Goal: Transaction & Acquisition: Purchase product/service

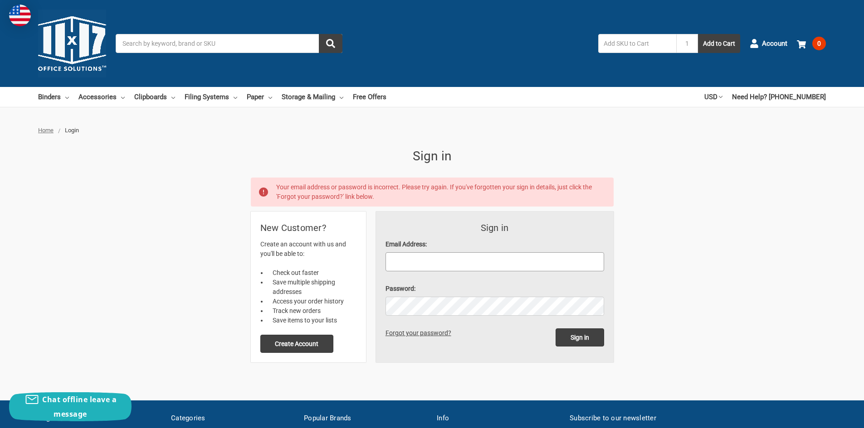
type input "[EMAIL_ADDRESS][PERSON_NAME][DOMAIN_NAME]"
click at [630, 42] on input "text" at bounding box center [637, 43] width 78 height 19
type input "549218"
click at [709, 49] on button "Add to Cart" at bounding box center [719, 43] width 42 height 19
click at [392, 201] on p "Your email address or password is incorrect. Please try again. If you've forgot…" at bounding box center [441, 192] width 330 height 19
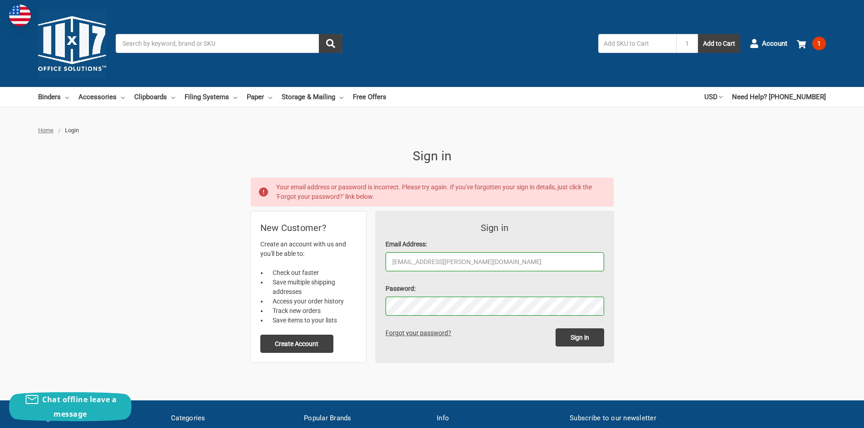
type input "stiresales@stire.net"
click at [568, 337] on input "Sign in" at bounding box center [579, 338] width 49 height 18
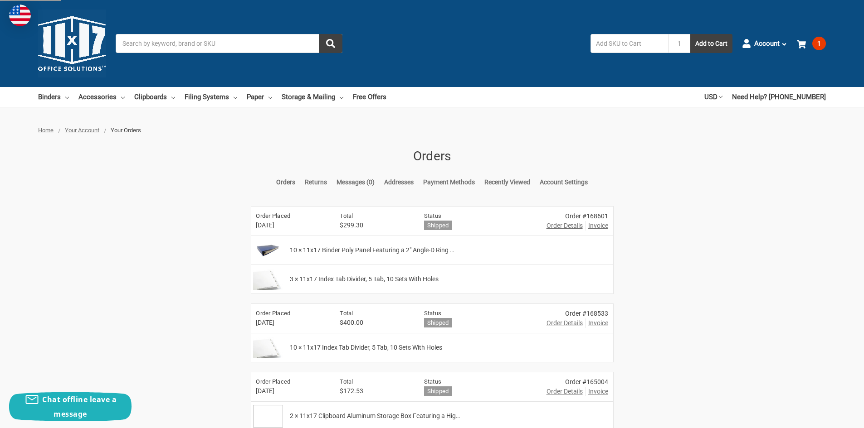
click at [241, 46] on input "Search" at bounding box center [229, 43] width 227 height 19
type input "clipboard"
click at [319, 34] on button "submit" at bounding box center [331, 43] width 24 height 19
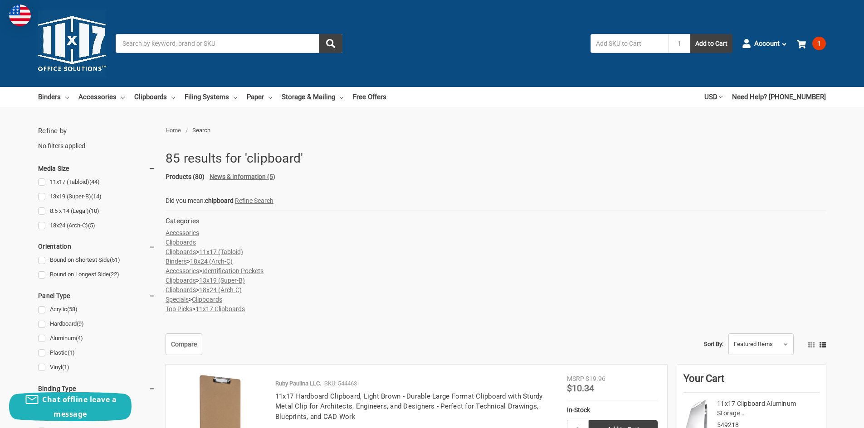
click at [617, 47] on input "text" at bounding box center [629, 43] width 78 height 19
type input "542461"
click at [690, 34] on button "Add to Cart" at bounding box center [711, 43] width 42 height 19
click at [262, 42] on input "Search" at bounding box center [229, 43] width 227 height 19
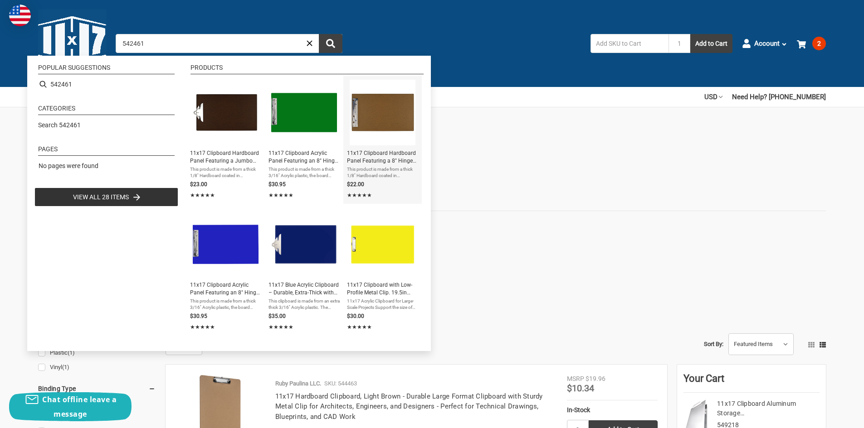
type input "542461"
click at [381, 163] on span "11x17 Clipboard Hardboard Panel Featuring a 8" Hinge Clip Brown" at bounding box center [382, 157] width 71 height 15
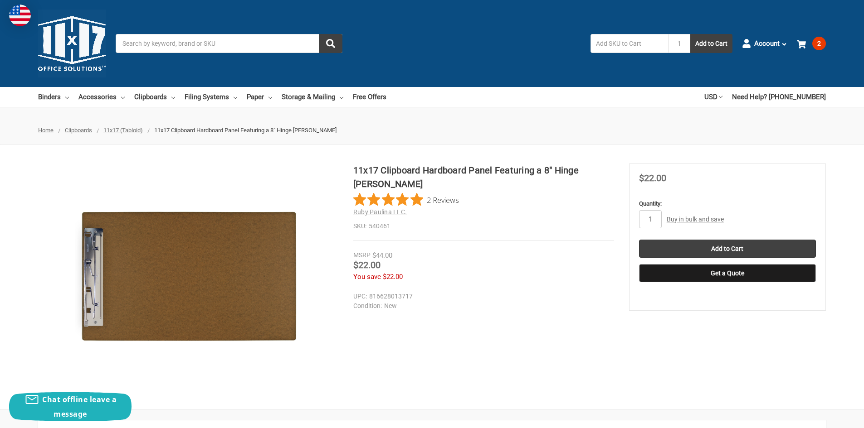
click at [243, 41] on input "Search" at bounding box center [229, 43] width 227 height 19
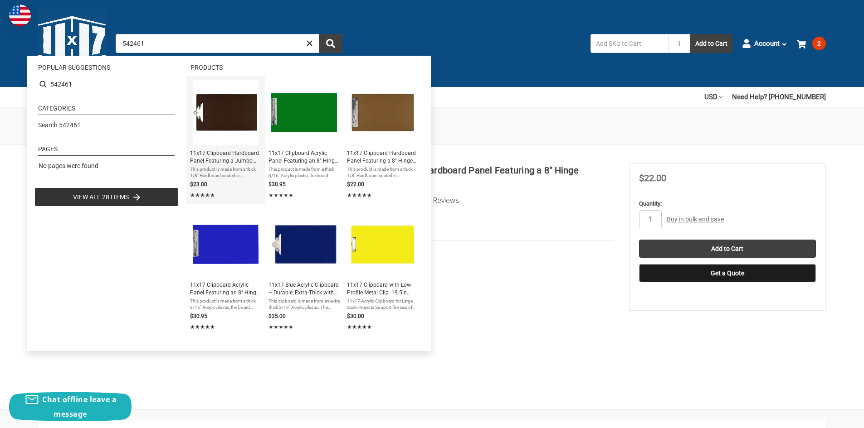
type input "542461"
click at [213, 151] on span "11x17 Clipboard Hardboard Panel Featuring a Jumbo Board Clip Brown" at bounding box center [225, 157] width 71 height 15
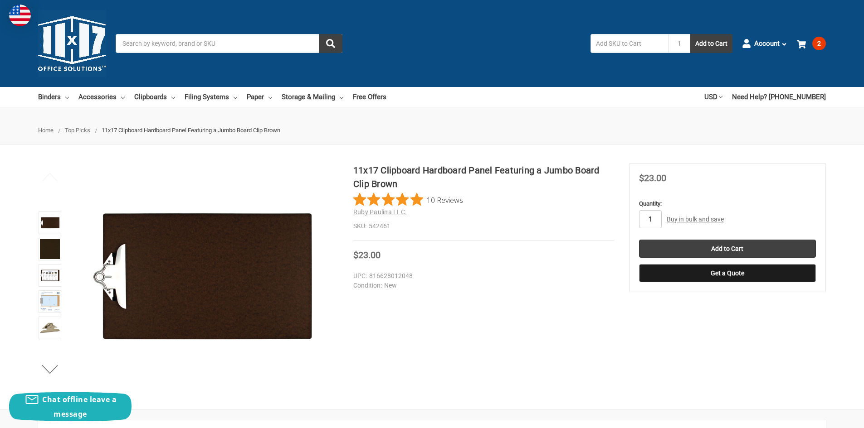
click at [655, 220] on input "1" at bounding box center [650, 219] width 23 height 18
click at [800, 44] on use at bounding box center [801, 44] width 9 height 8
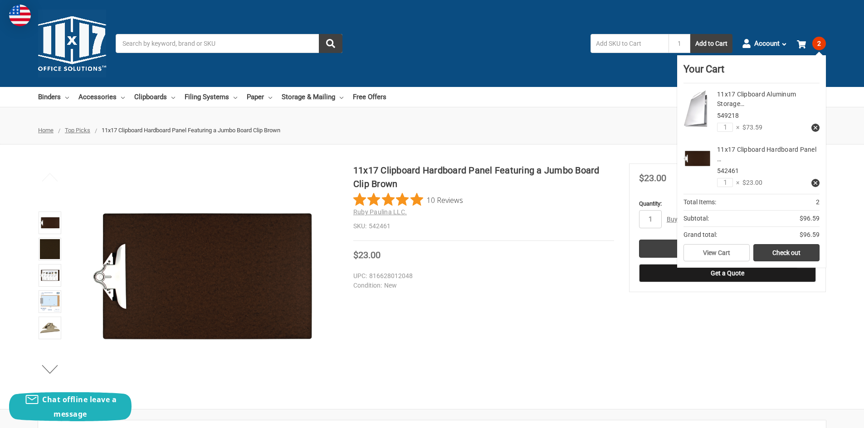
click at [816, 127] on use at bounding box center [815, 128] width 4 height 4
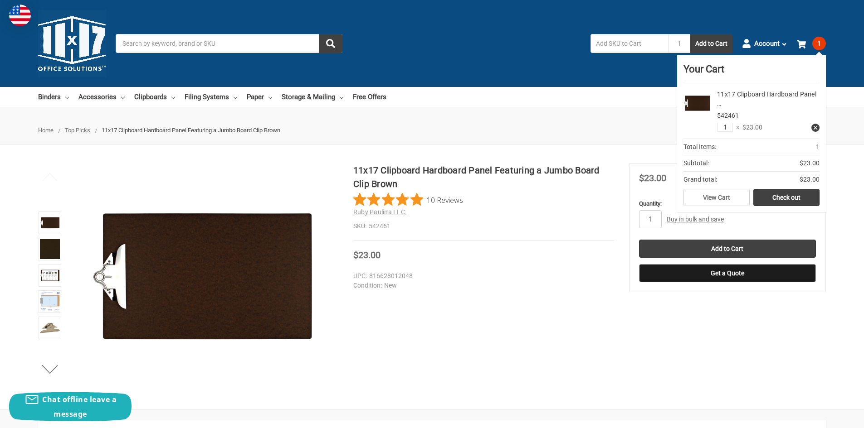
click at [728, 128] on input "1" at bounding box center [725, 127] width 16 height 9
type input "3"
click at [638, 117] on ul "Home Top Picks 11x17 Clipboard Hardboard Panel Featuring a Jumbo Board Clip Bro…" at bounding box center [432, 131] width 864 height 28
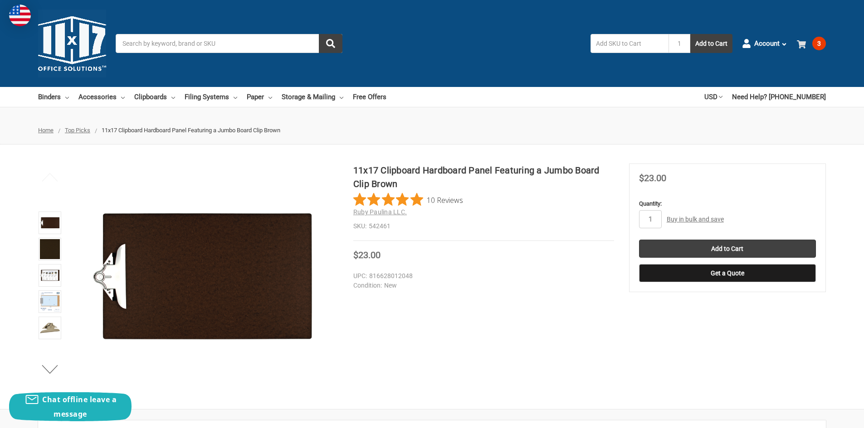
click at [810, 45] on link "3" at bounding box center [811, 44] width 29 height 24
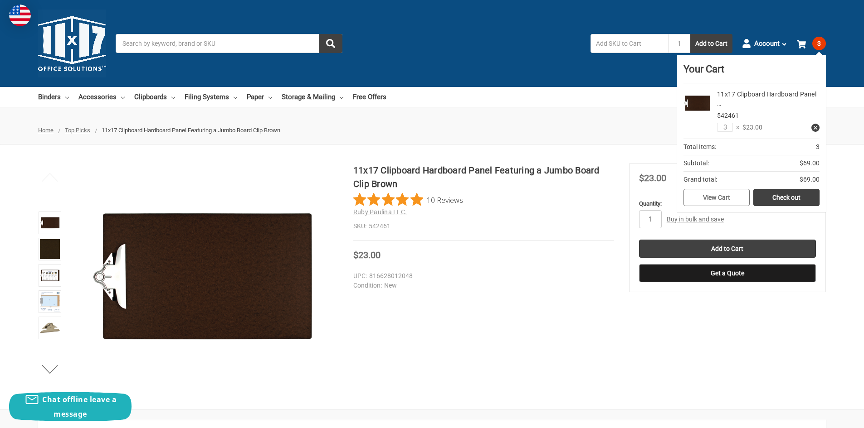
click at [736, 200] on link "View Cart" at bounding box center [716, 197] width 66 height 17
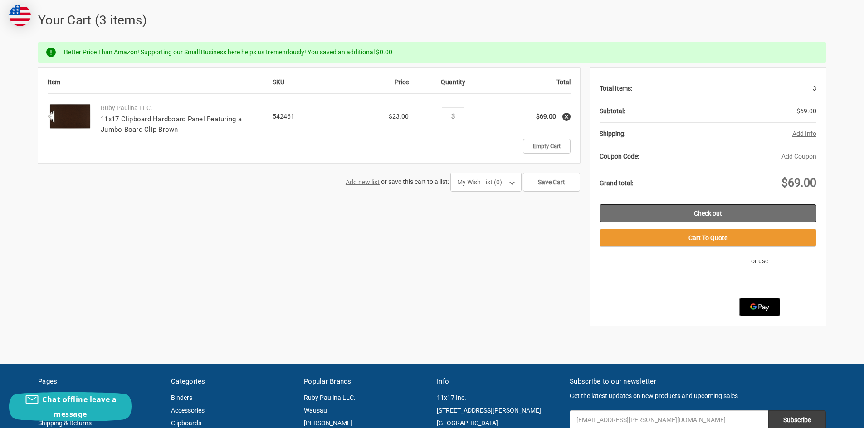
click at [713, 217] on link "Check out" at bounding box center [707, 213] width 217 height 18
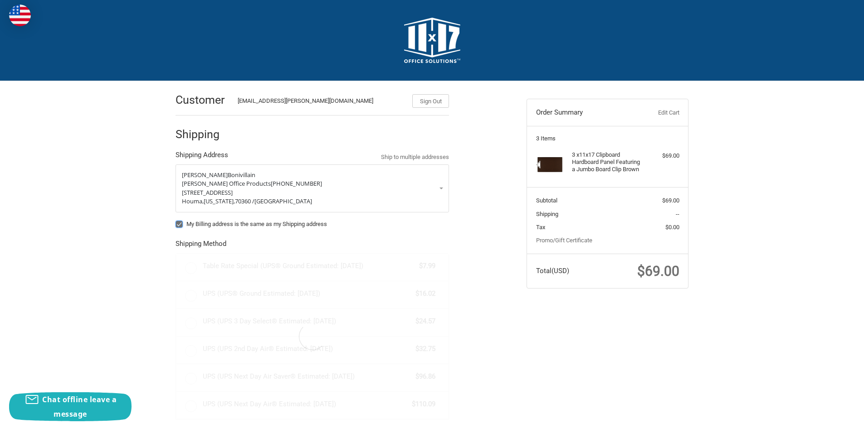
radio input "true"
